Goal: Transaction & Acquisition: Purchase product/service

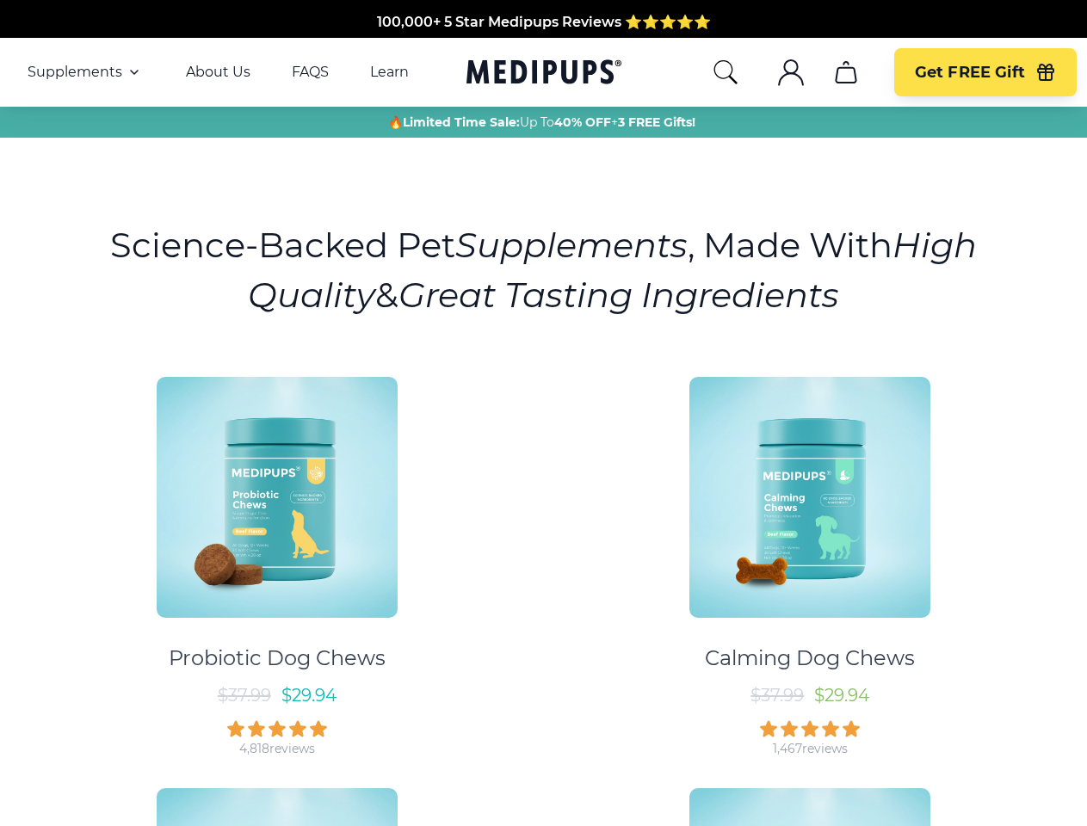
click at [543, 413] on div "Probiotic Dog Chews $ 37.99 $ 29.94 4,818 reviews Calming Dog Chews $ 37.99 $ 2…" at bounding box center [543, 764] width 1066 height 807
click at [85, 72] on span "Supplements" at bounding box center [75, 72] width 95 height 17
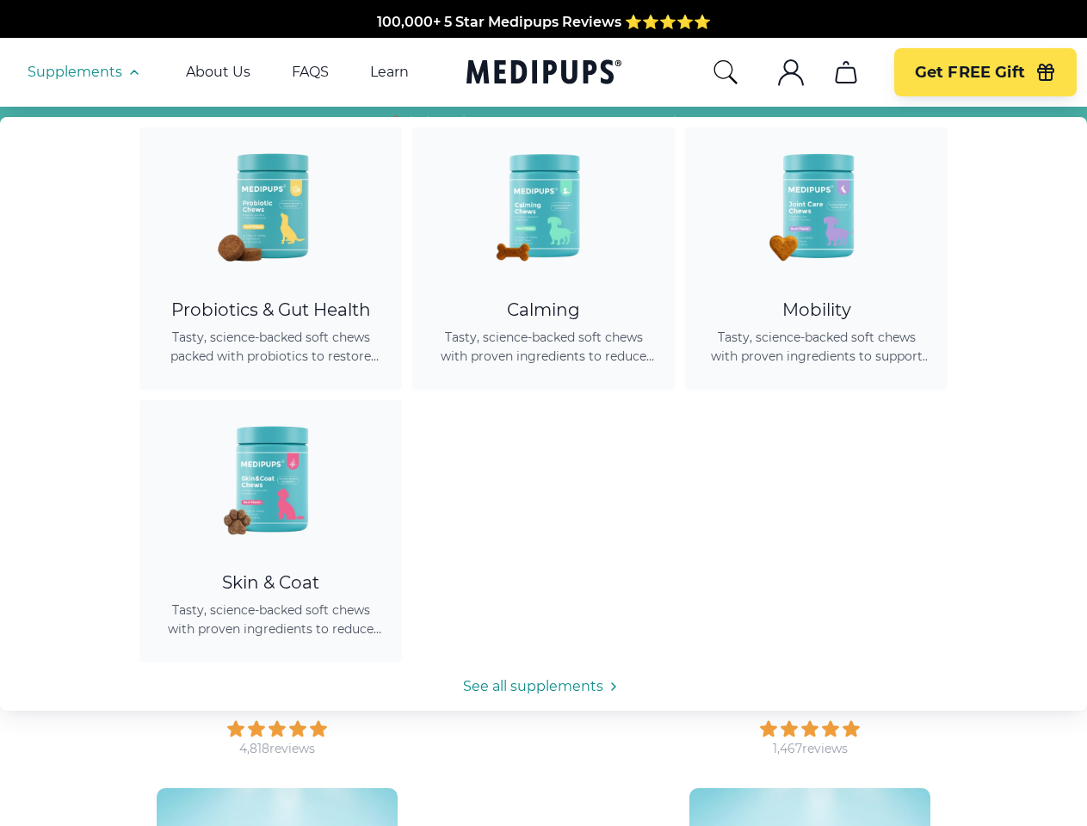
click at [132, 72] on icon "button" at bounding box center [134, 72] width 21 height 21
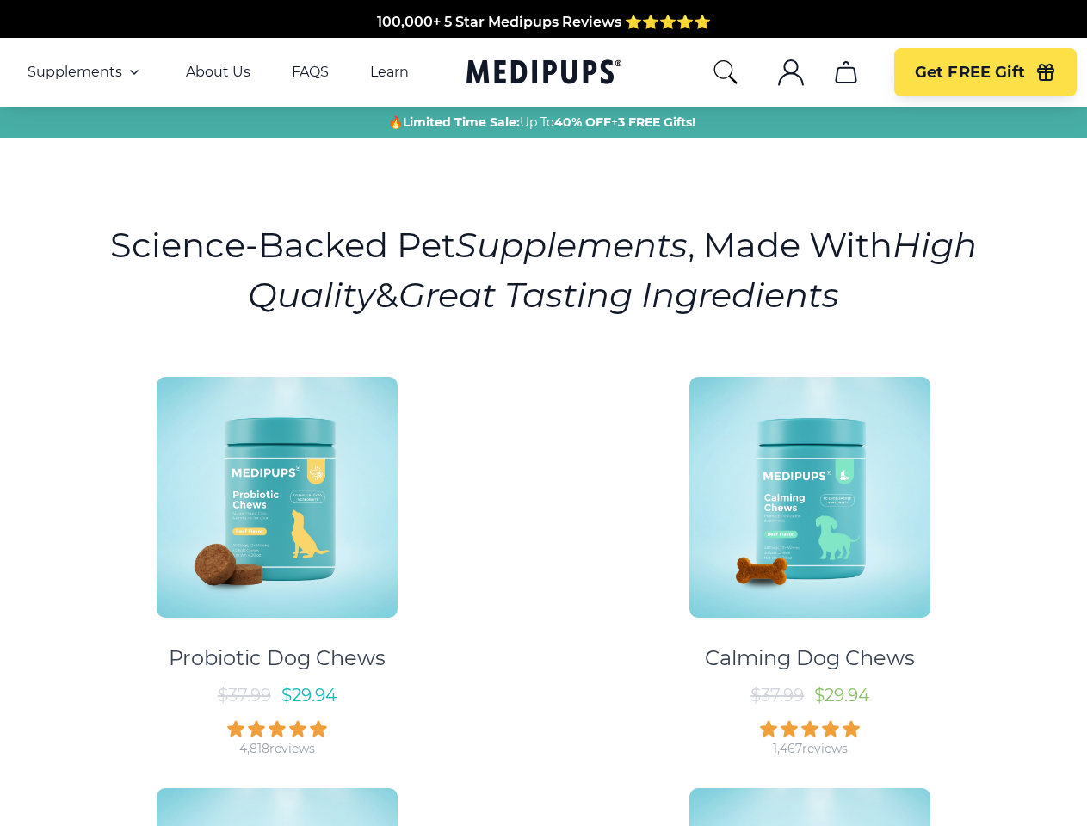
click at [724, 72] on icon "search" at bounding box center [725, 73] width 28 height 28
click at [790, 72] on icon ".cls-1{fill:none;stroke:currentColor;stroke-miterlimit:10;stroke-width:1.5px;}" at bounding box center [791, 73] width 28 height 28
click at [845, 72] on icon "cart" at bounding box center [846, 73] width 28 height 28
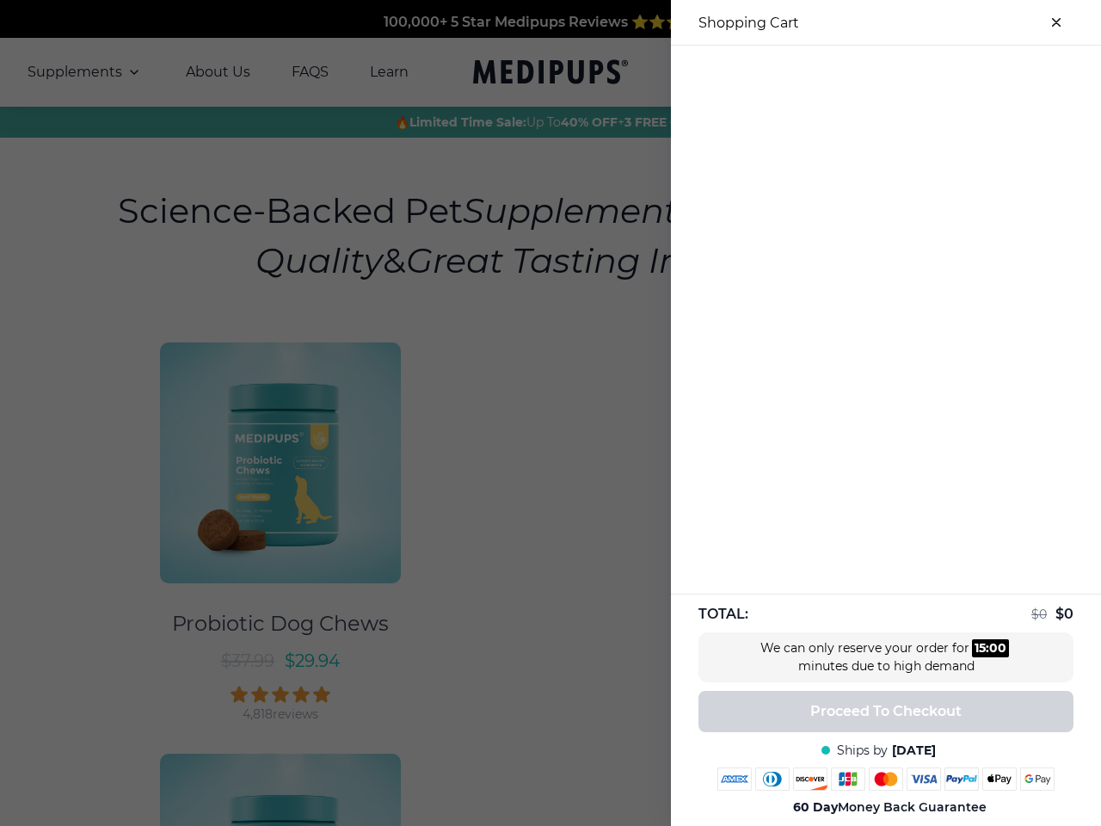
click at [845, 72] on div at bounding box center [886, 60] width 430 height 28
click at [984, 72] on div at bounding box center [886, 60] width 430 height 28
